Goal: Find specific page/section: Find specific page/section

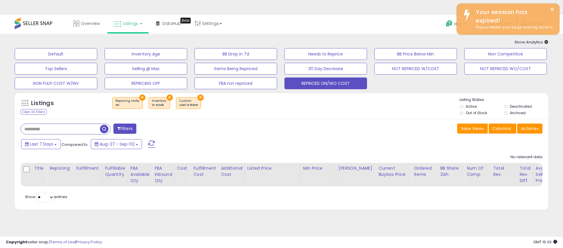
select select "**"
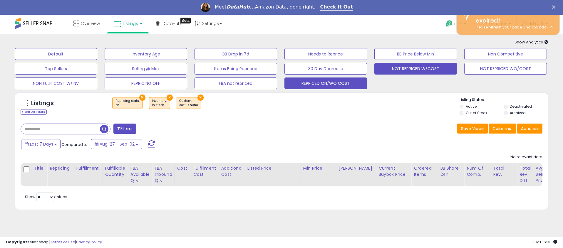
click at [416, 67] on button "NOT REPRICED W/COST" at bounding box center [415, 69] width 83 height 12
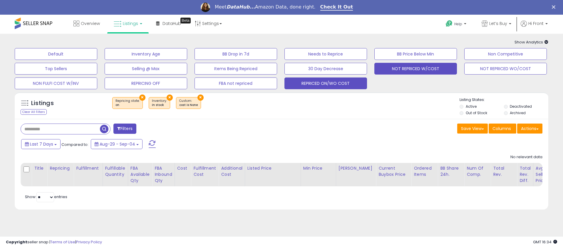
click at [415, 70] on button "NOT REPRICED W/COST" at bounding box center [415, 69] width 83 height 12
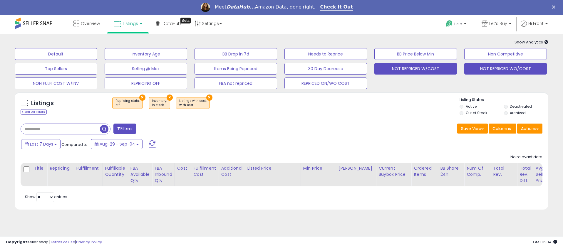
click at [498, 68] on button "NOT REPRICED WO/COST" at bounding box center [505, 69] width 83 height 12
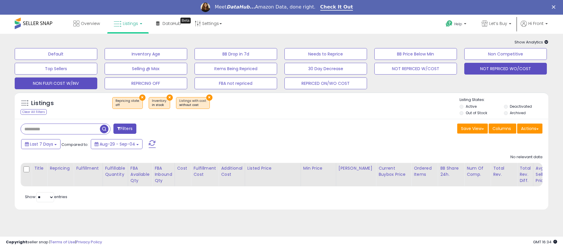
click at [69, 83] on button "NON FULFI COST W/INV" at bounding box center [56, 84] width 83 height 12
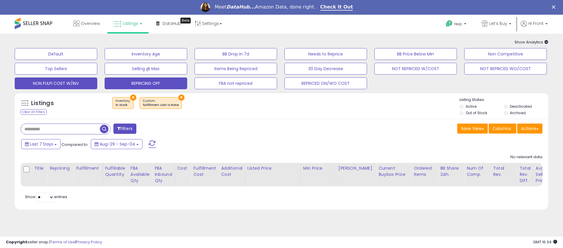
click at [149, 84] on button "REPRICING OFF" at bounding box center [146, 84] width 83 height 12
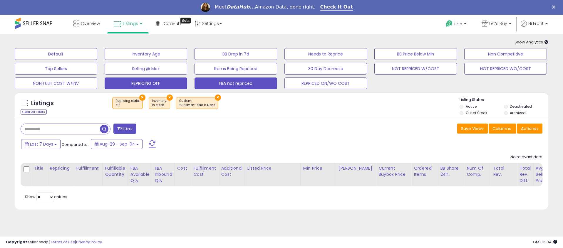
click at [245, 87] on button "FBA not repriced" at bounding box center [236, 84] width 83 height 12
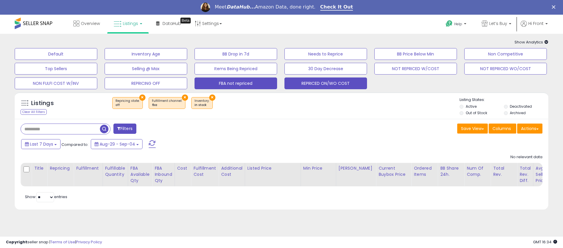
click at [327, 87] on button "REPRICED ON/WO COST" at bounding box center [325, 84] width 83 height 12
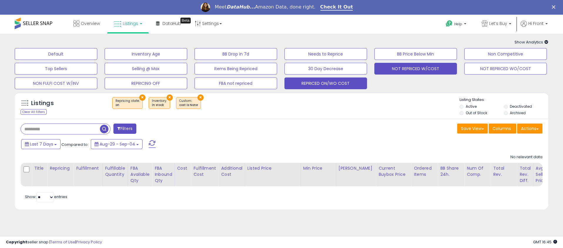
click at [420, 71] on button "NOT REPRICED W/COST" at bounding box center [415, 69] width 83 height 12
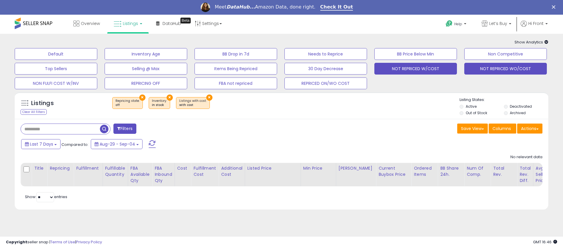
click at [508, 68] on button "NOT REPRICED WO/COST" at bounding box center [505, 69] width 83 height 12
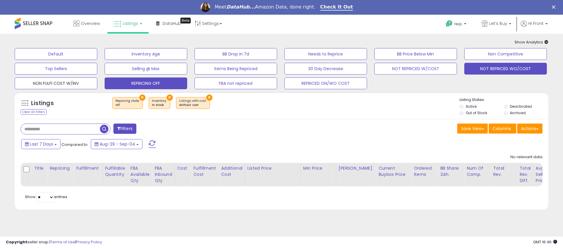
drag, startPoint x: 63, startPoint y: 84, endPoint x: 129, endPoint y: 83, distance: 66.4
click at [64, 84] on button "NON FULFI COST W/INV" at bounding box center [56, 84] width 83 height 12
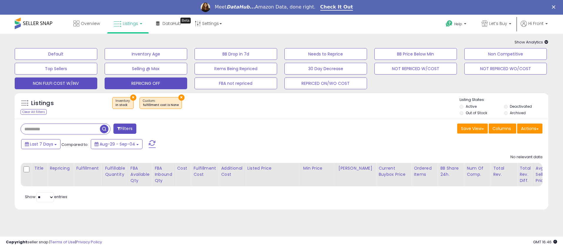
click at [156, 82] on button "REPRICING OFF" at bounding box center [146, 84] width 83 height 12
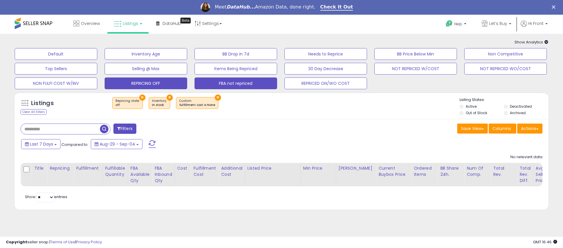
click at [235, 81] on button "FBA not repriced" at bounding box center [236, 84] width 83 height 12
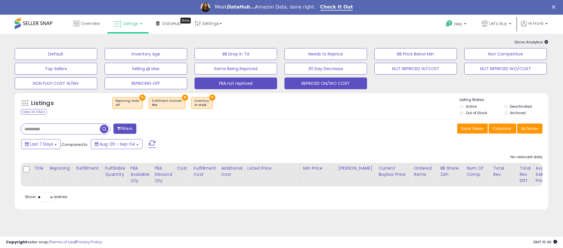
click at [340, 81] on button "REPRICED ON/WO COST" at bounding box center [325, 84] width 83 height 12
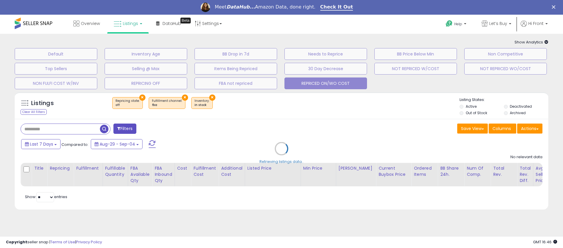
select select "**"
